Goal: Transaction & Acquisition: Obtain resource

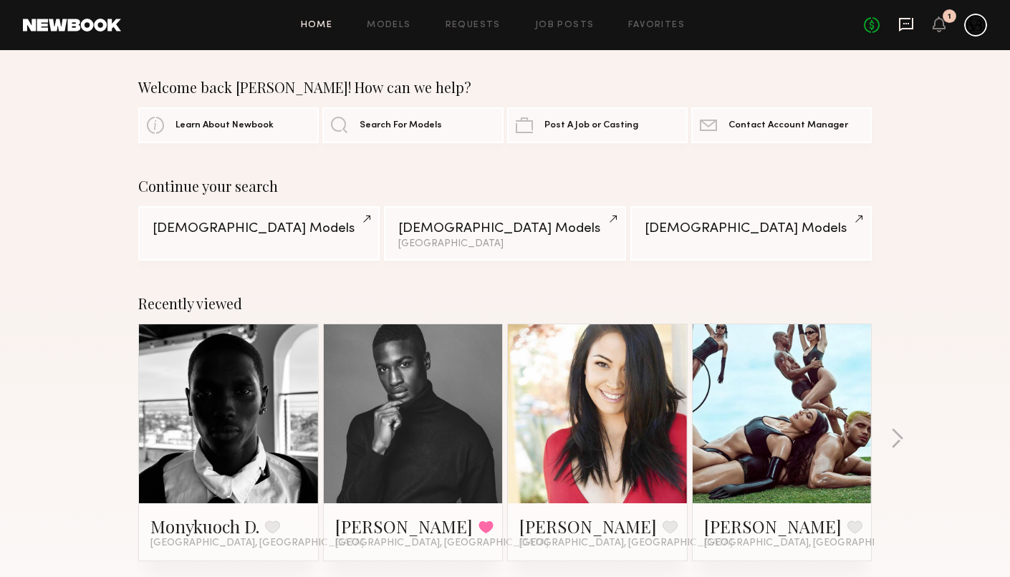
click at [912, 27] on icon at bounding box center [906, 25] width 14 height 14
click at [401, 32] on div "Home Models Requests Job Posts Favorites Sign Out No fees up to $5,000 1" at bounding box center [554, 25] width 866 height 23
click at [397, 23] on link "Models" at bounding box center [389, 25] width 44 height 9
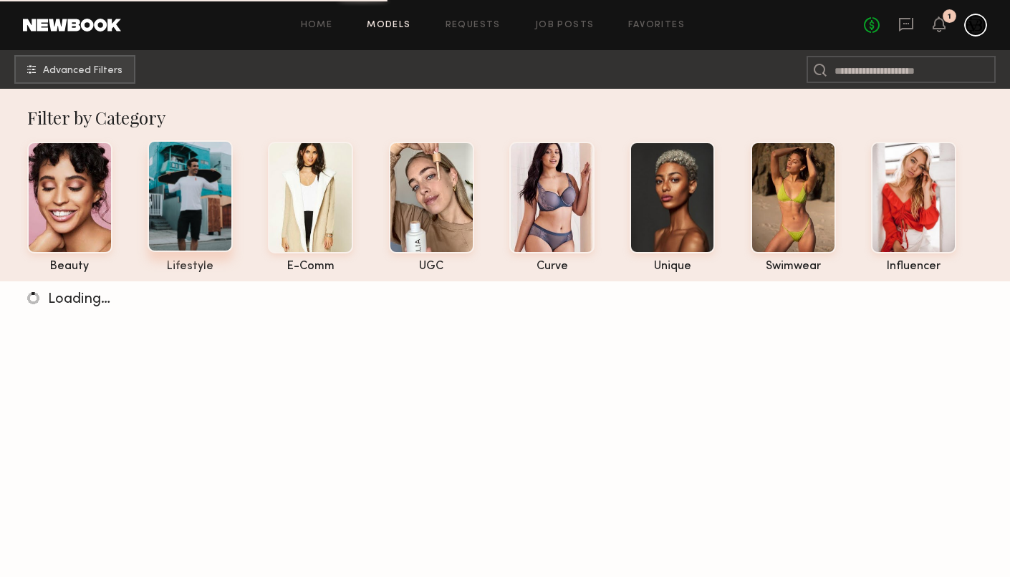
click at [203, 204] on div at bounding box center [190, 196] width 85 height 112
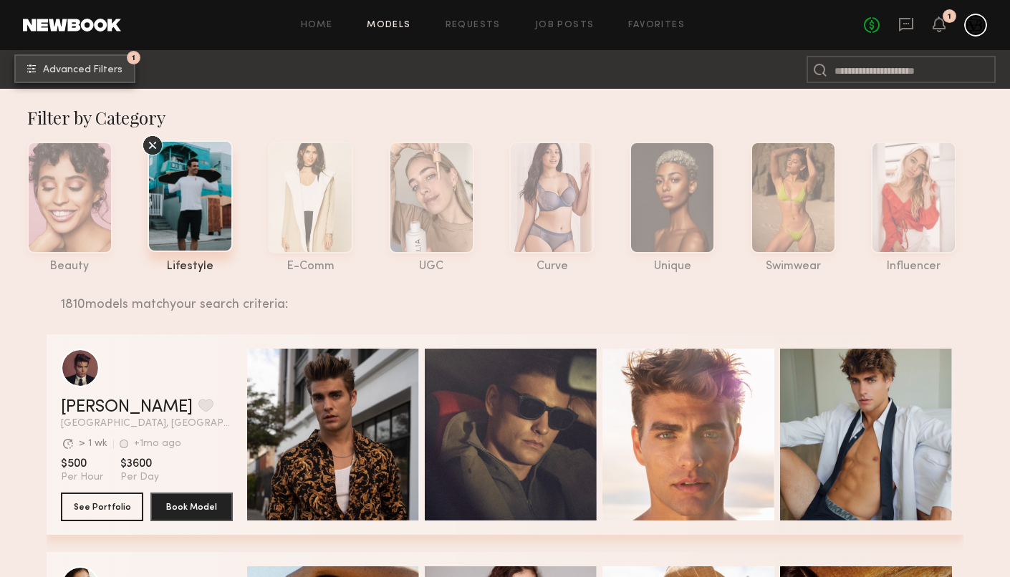
click at [87, 62] on button "1 Advanced Filters" at bounding box center [74, 68] width 121 height 29
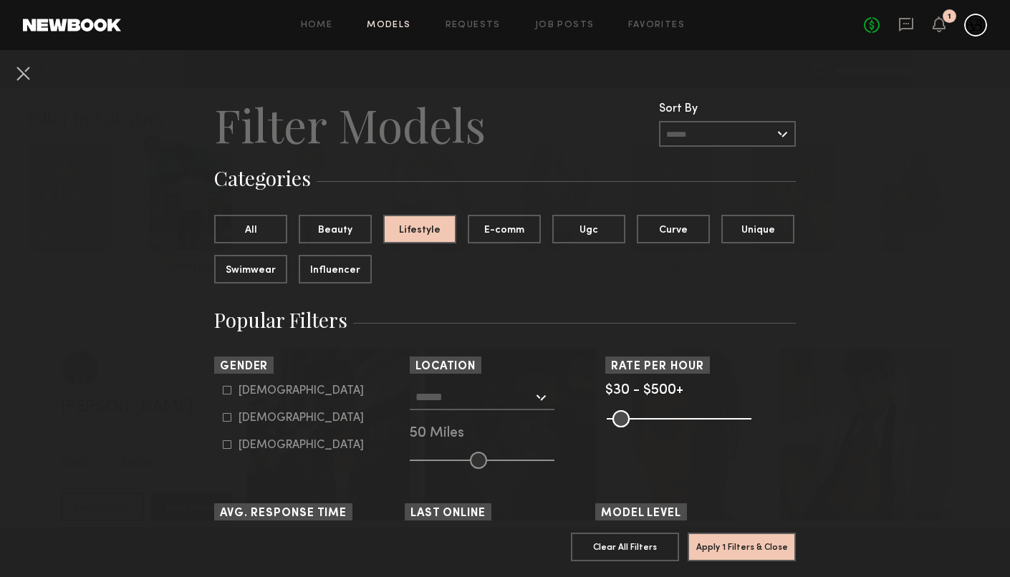
click at [243, 393] on div "[DEMOGRAPHIC_DATA]" at bounding box center [300, 391] width 125 height 9
type input "*"
click at [718, 539] on button "Apply 2 Filters & Close" at bounding box center [742, 546] width 108 height 29
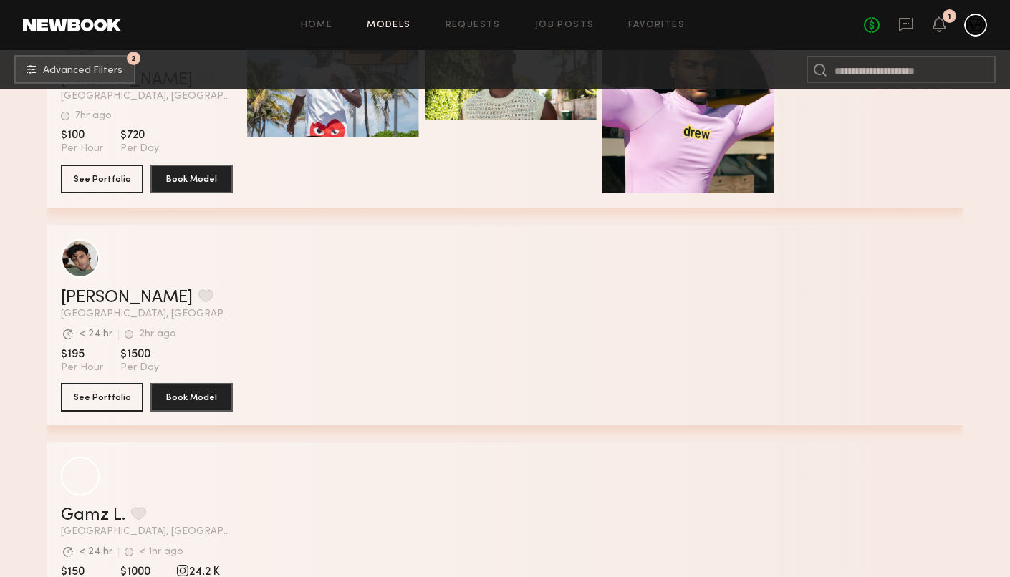
scroll to position [1501, 0]
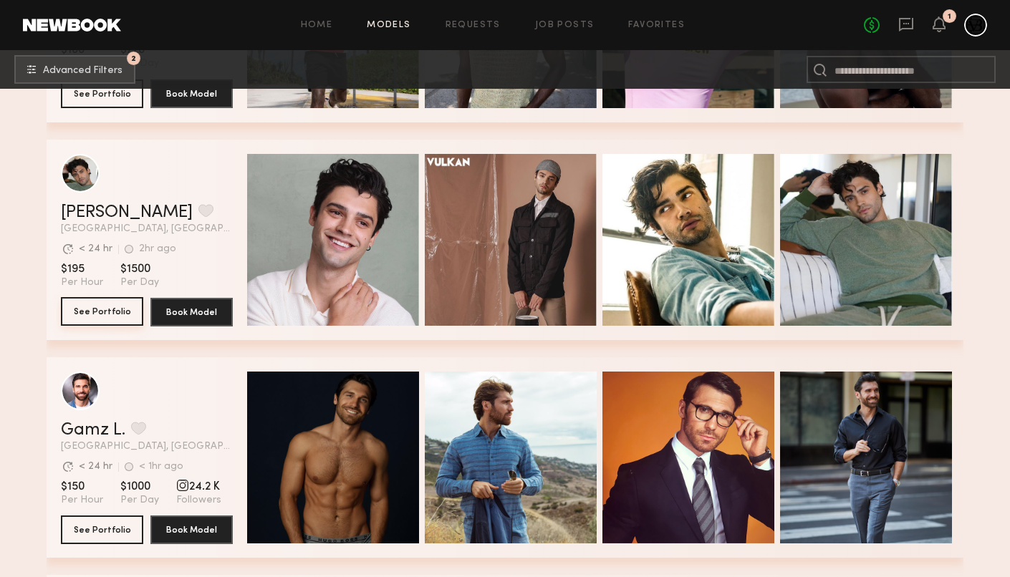
click at [106, 320] on button "See Portfolio" at bounding box center [102, 311] width 82 height 29
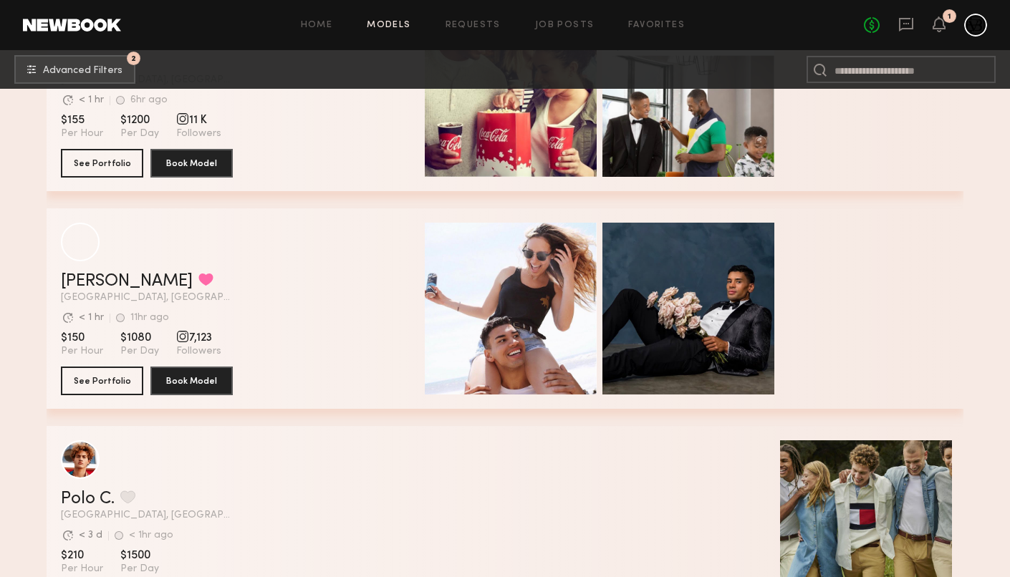
scroll to position [3630, 0]
